Goal: Information Seeking & Learning: Learn about a topic

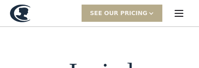
scroll to position [167, 0]
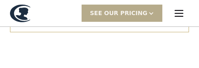
click at [110, 32] on link "Browse our models" at bounding box center [99, 24] width 179 height 18
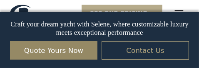
scroll to position [1158, 0]
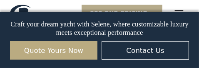
click at [88, 54] on link "Quote Yours Now" at bounding box center [54, 50] width 88 height 18
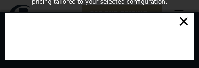
scroll to position [1244, 0]
click at [186, 28] on div "×" at bounding box center [184, 21] width 12 height 17
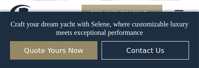
scroll to position [1326, 0]
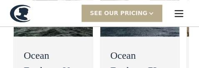
scroll to position [139, 0]
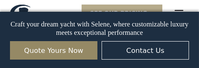
scroll to position [362, 0]
